Goal: Information Seeking & Learning: Find specific fact

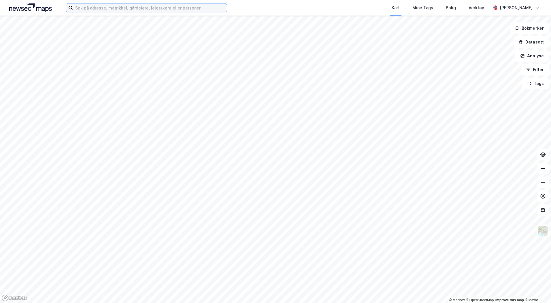
click at [105, 12] on input at bounding box center [150, 7] width 154 height 9
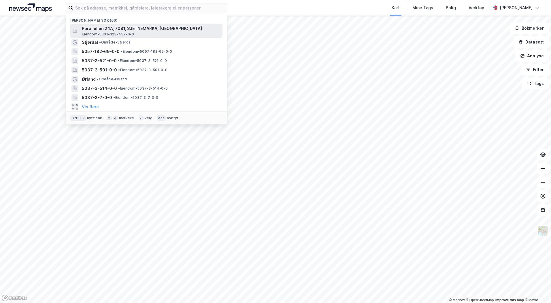
click at [100, 31] on span "Parallellen 24A, 7081, SJETNEMARKA, [GEOGRAPHIC_DATA]" at bounding box center [151, 28] width 138 height 7
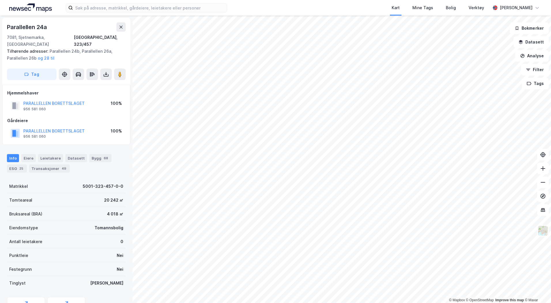
click at [112, 297] on div "Geoinnsyn Miljøstatus" at bounding box center [66, 306] width 119 height 18
drag, startPoint x: 65, startPoint y: 39, endPoint x: 69, endPoint y: 38, distance: 4.4
click at [69, 38] on div "Parallellen 24a 7081, Sjetnemarka, [GEOGRAPHIC_DATA] [GEOGRAPHIC_DATA], 323/457…" at bounding box center [66, 51] width 128 height 67
click at [103, 7] on input at bounding box center [150, 7] width 154 height 9
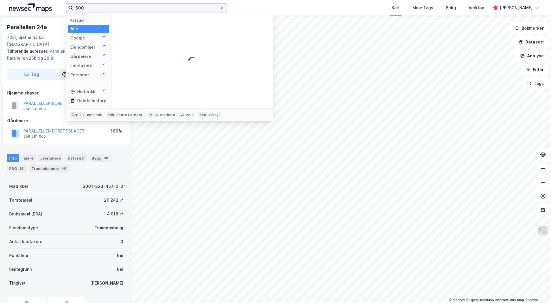
type input "500"
click at [64, 22] on div "Parallellen 24a 7081, Sjetnemarka, [GEOGRAPHIC_DATA] [GEOGRAPHIC_DATA], 323/457…" at bounding box center [66, 51] width 128 height 67
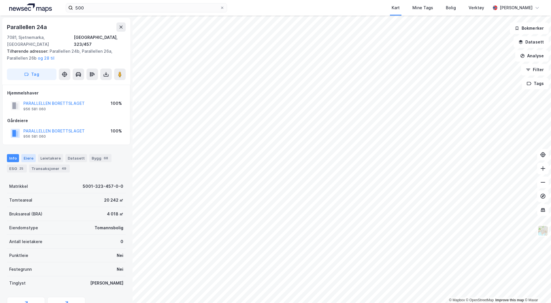
click at [31, 154] on div "Eiere" at bounding box center [28, 158] width 14 height 8
